Goal: Register for event/course

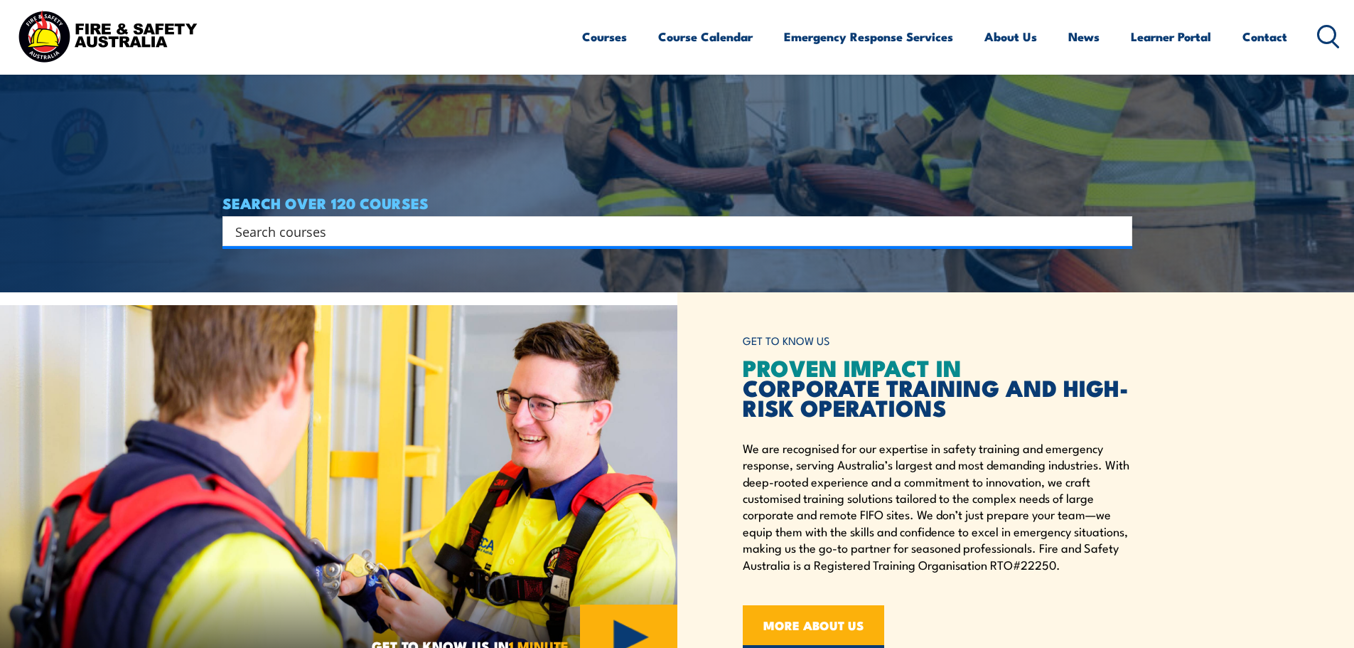
scroll to position [356, 0]
click at [328, 239] on input "Search input" at bounding box center [668, 230] width 866 height 21
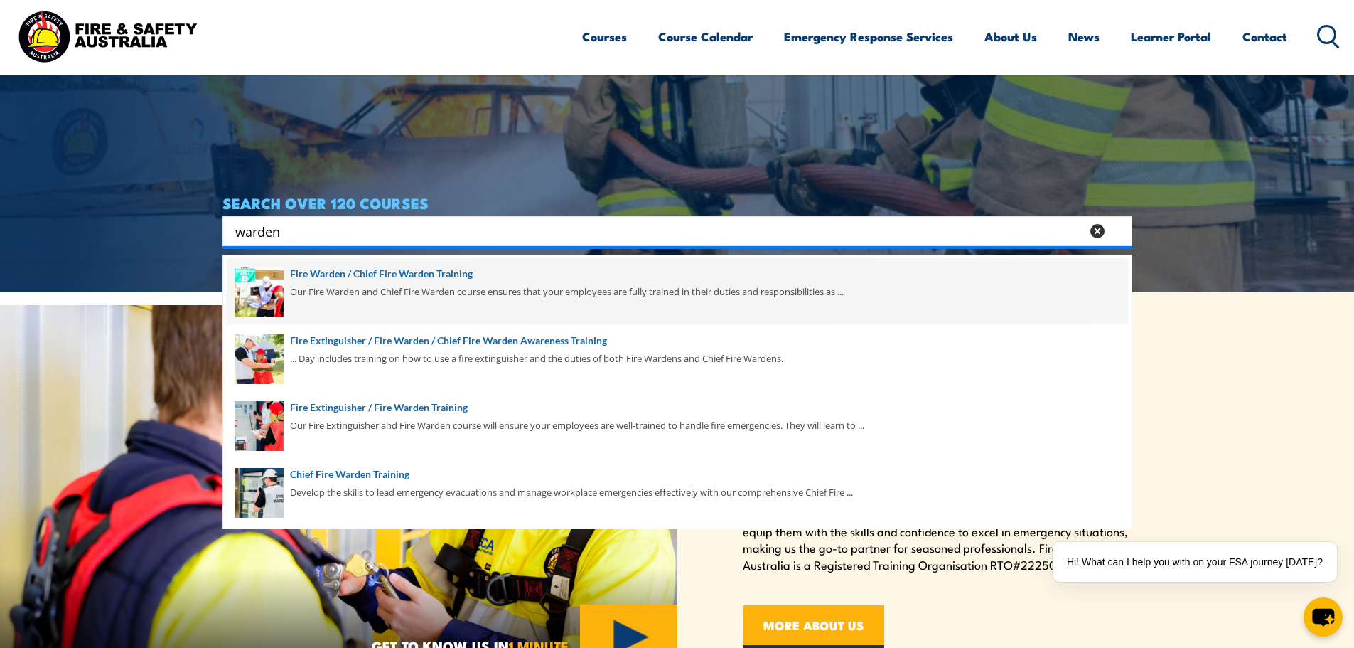
scroll to position [67, 0]
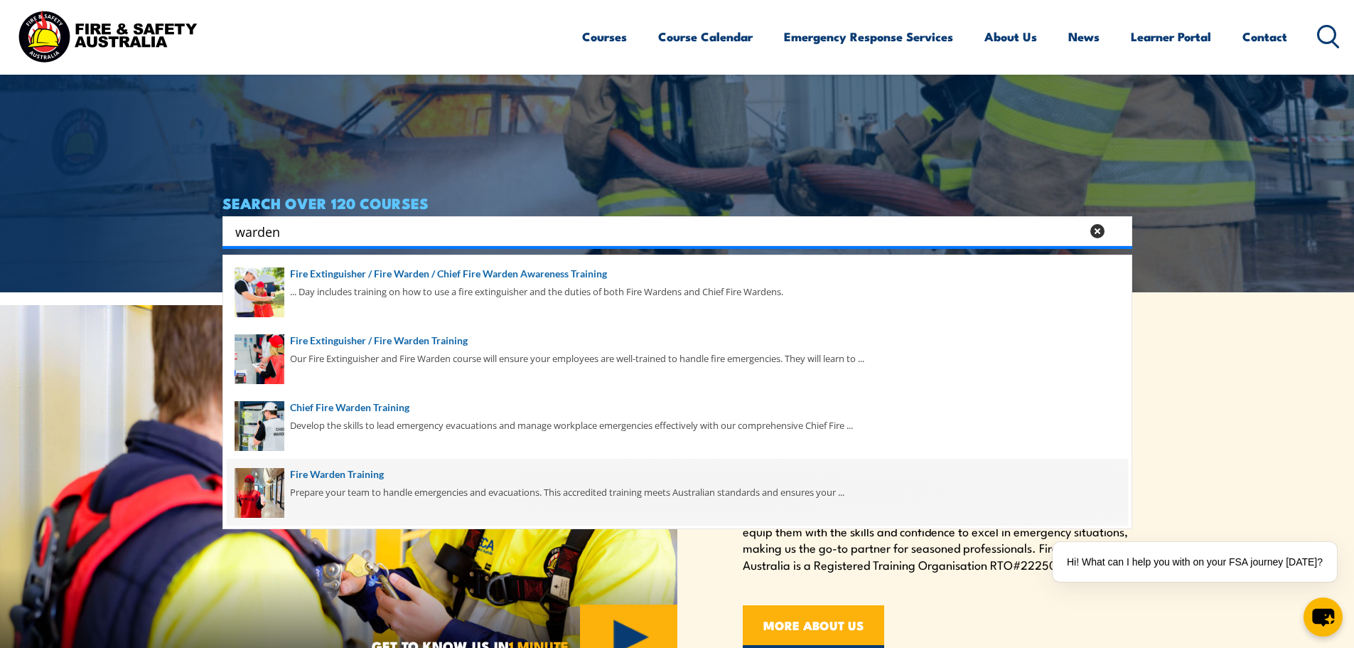
type input "warden"
click at [366, 475] on span at bounding box center [678, 492] width 902 height 67
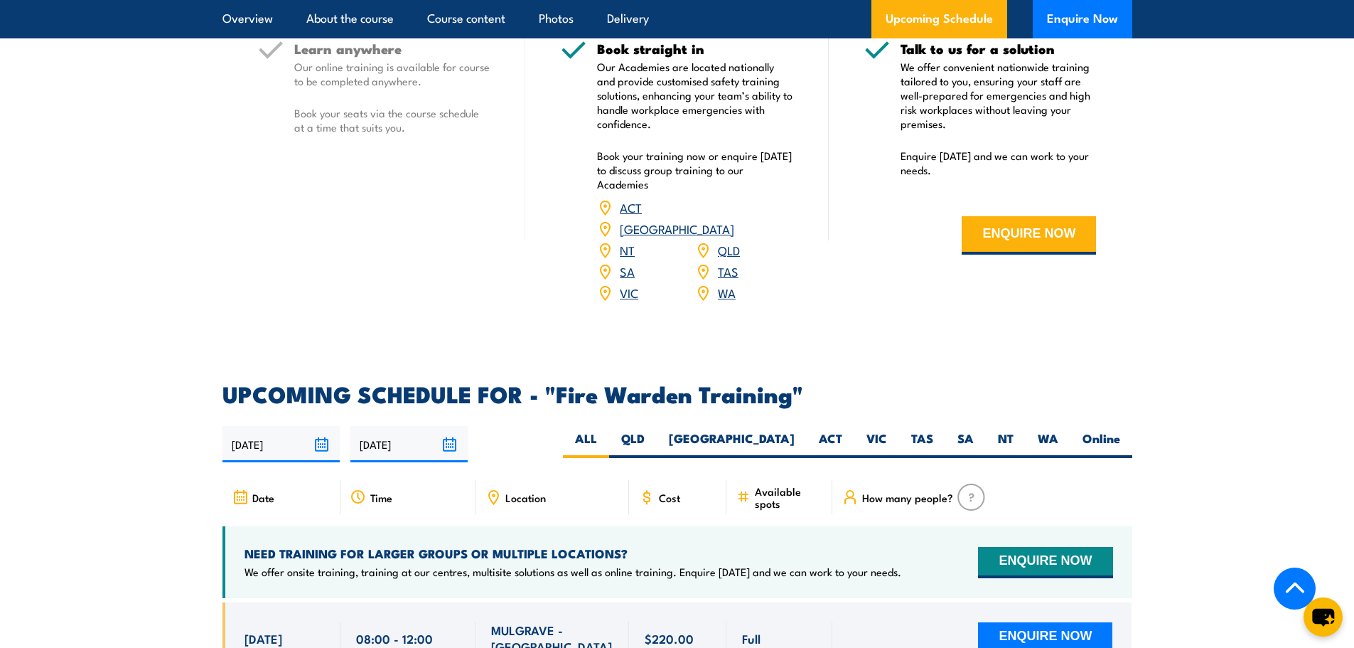
scroll to position [2489, 0]
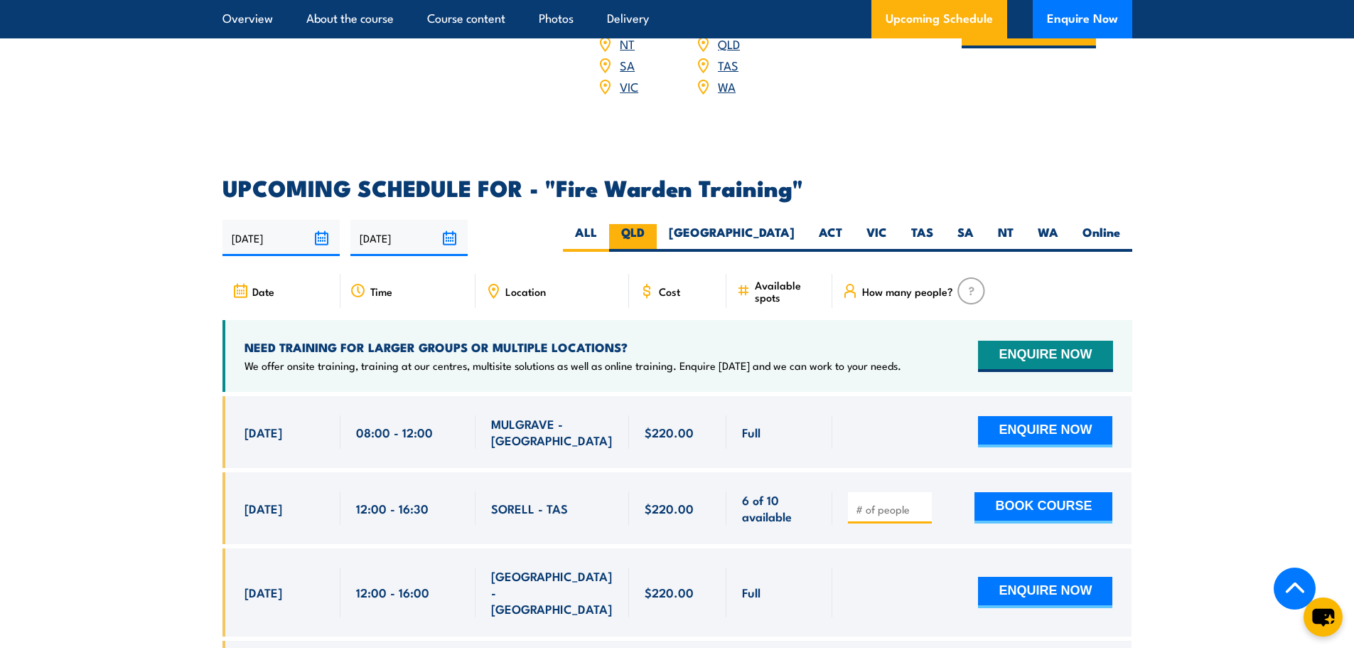
click at [657, 224] on label "QLD" at bounding box center [633, 238] width 48 height 28
click at [654, 224] on input "QLD" at bounding box center [649, 228] width 9 height 9
radio input "true"
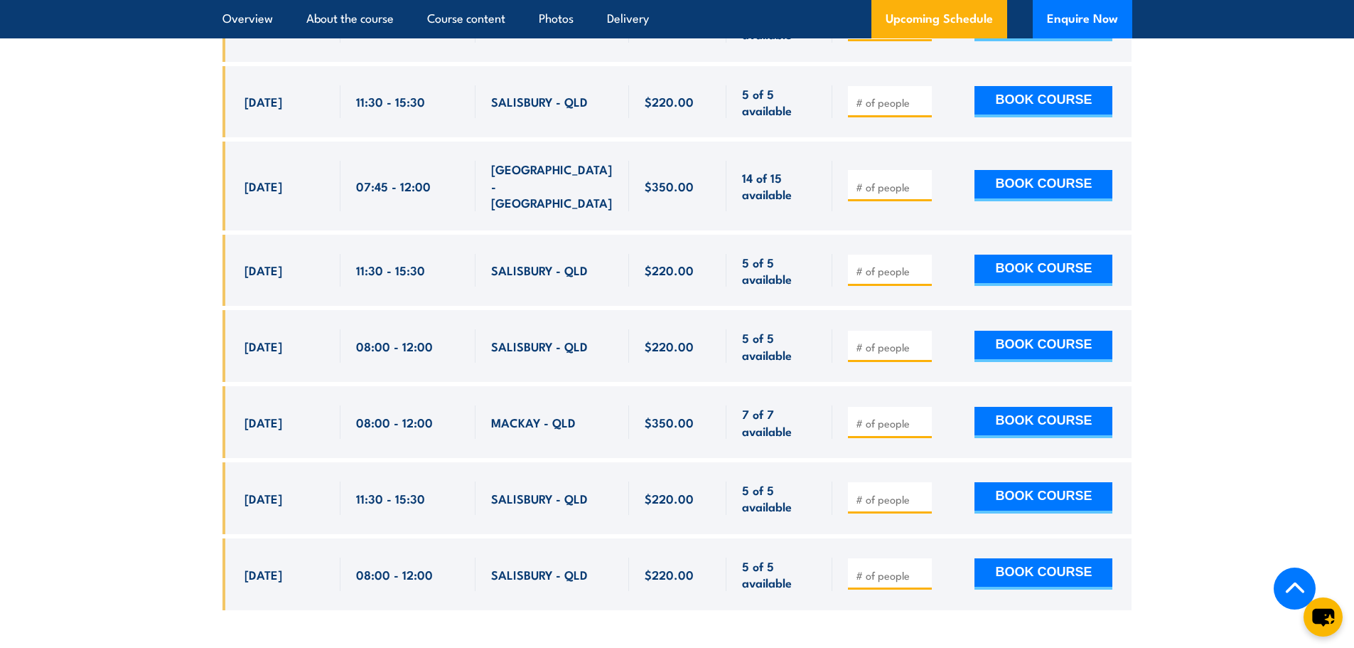
scroll to position [3355, 0]
